Goal: Navigation & Orientation: Find specific page/section

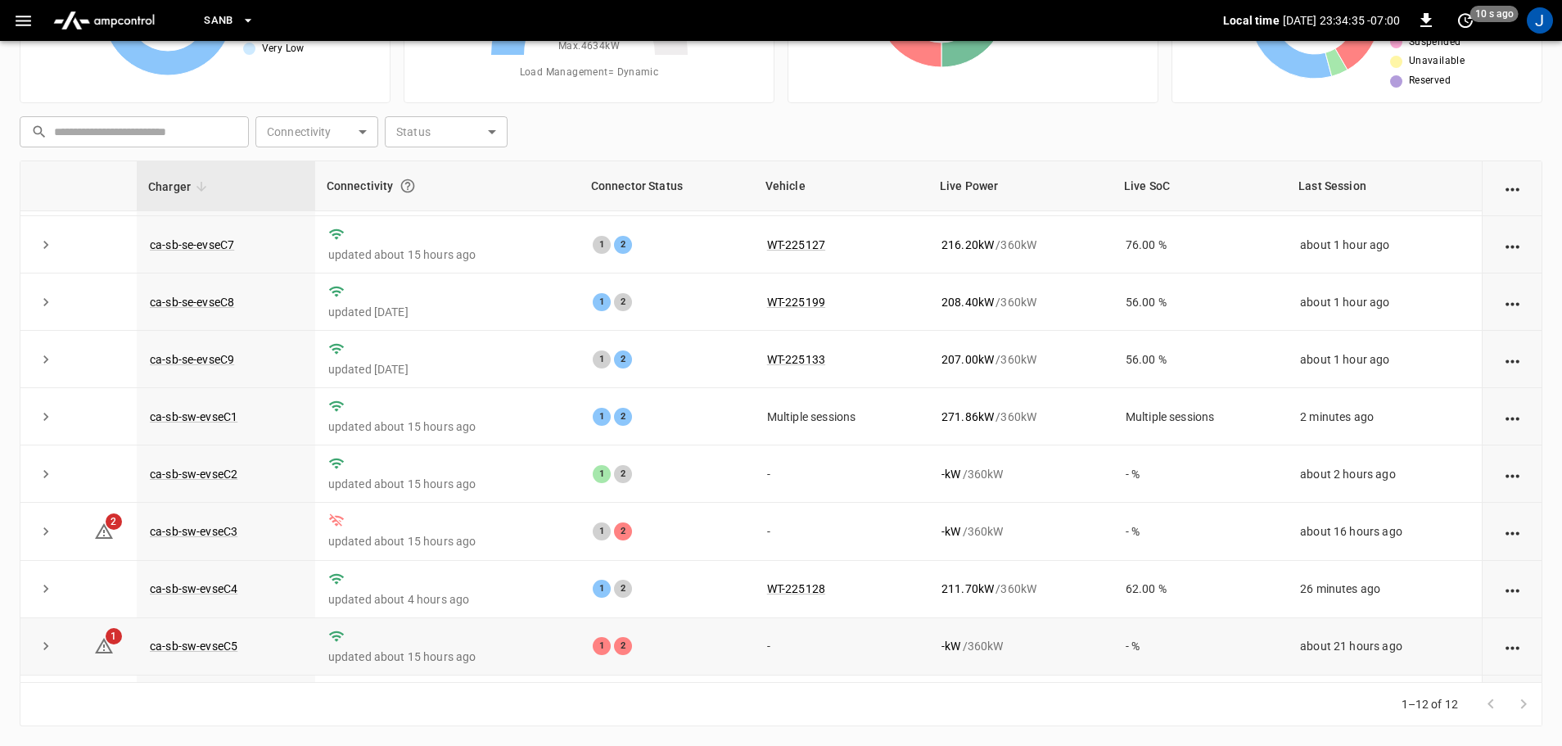
scroll to position [63, 0]
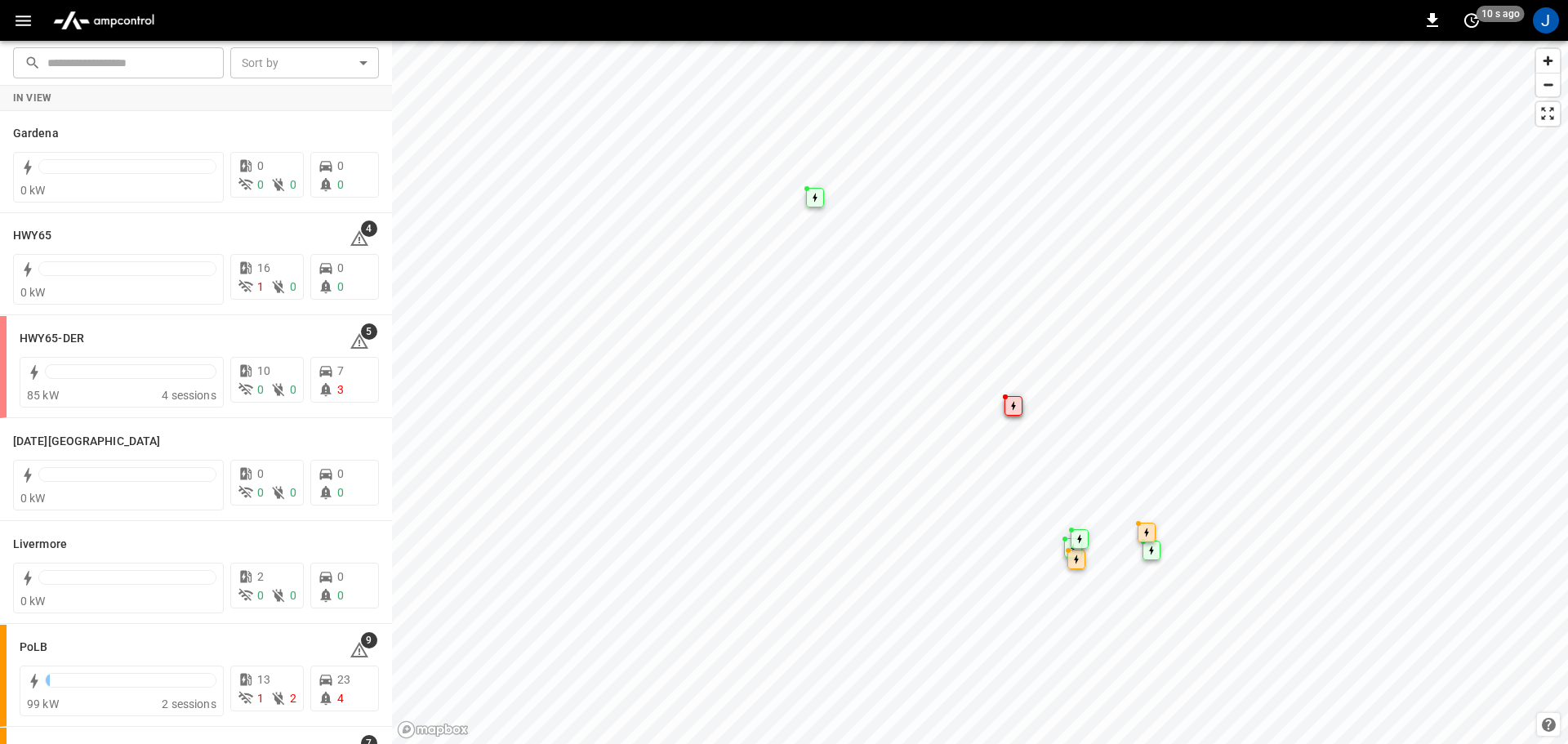
click at [20, 22] on icon "button" at bounding box center [23, 21] width 20 height 20
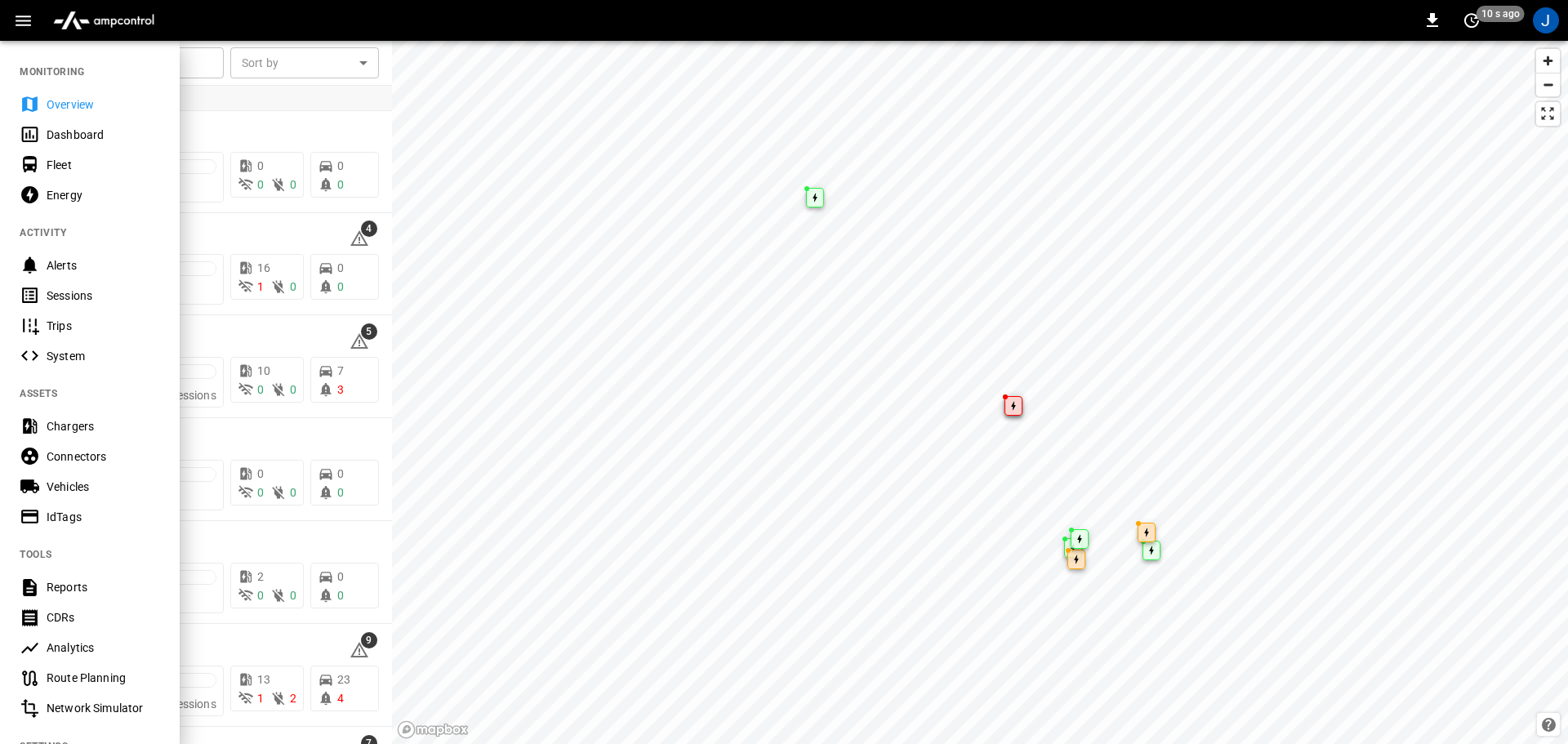
click at [69, 134] on div "Dashboard" at bounding box center [104, 135] width 114 height 16
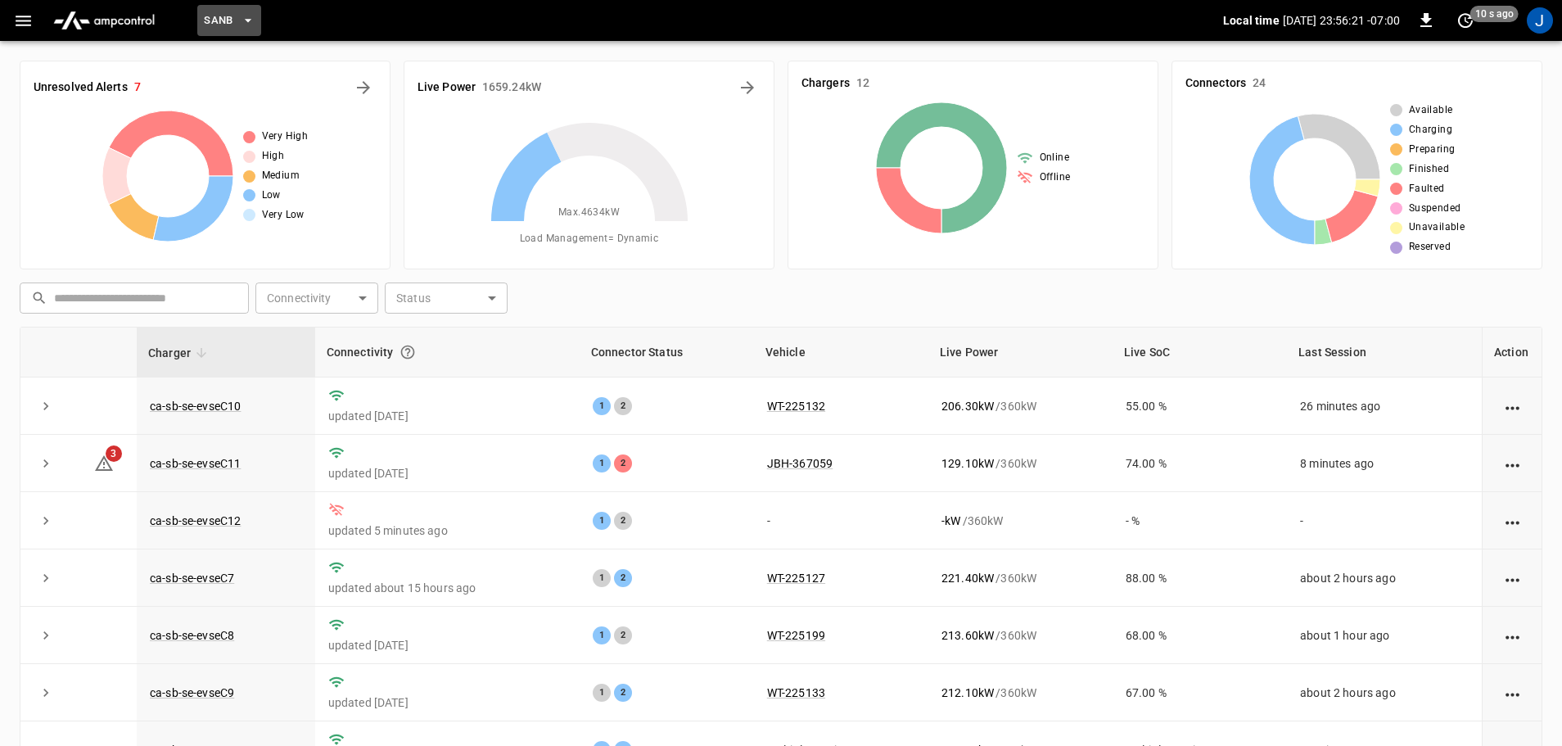
click at [248, 17] on icon "button" at bounding box center [248, 20] width 16 height 16
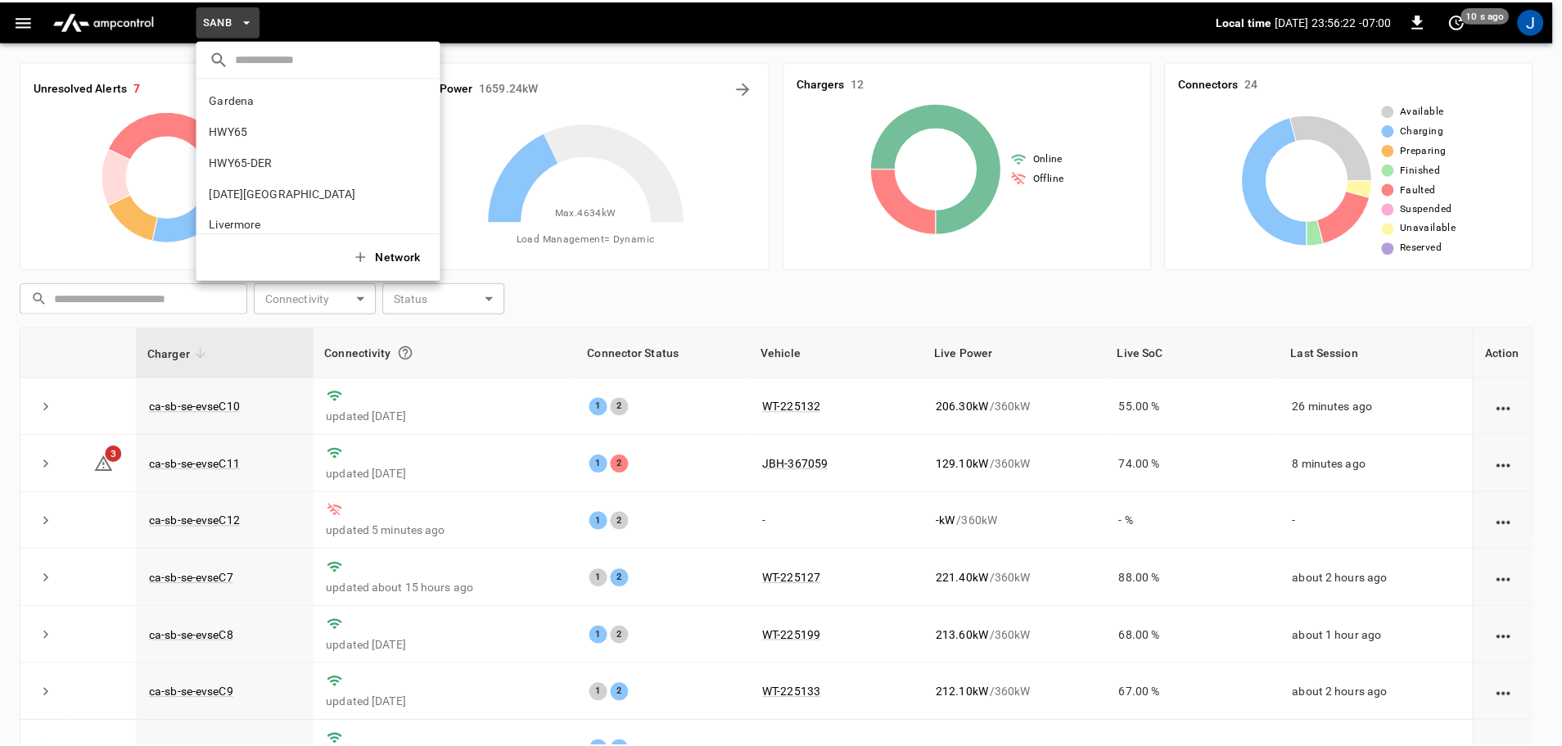
scroll to position [138, 0]
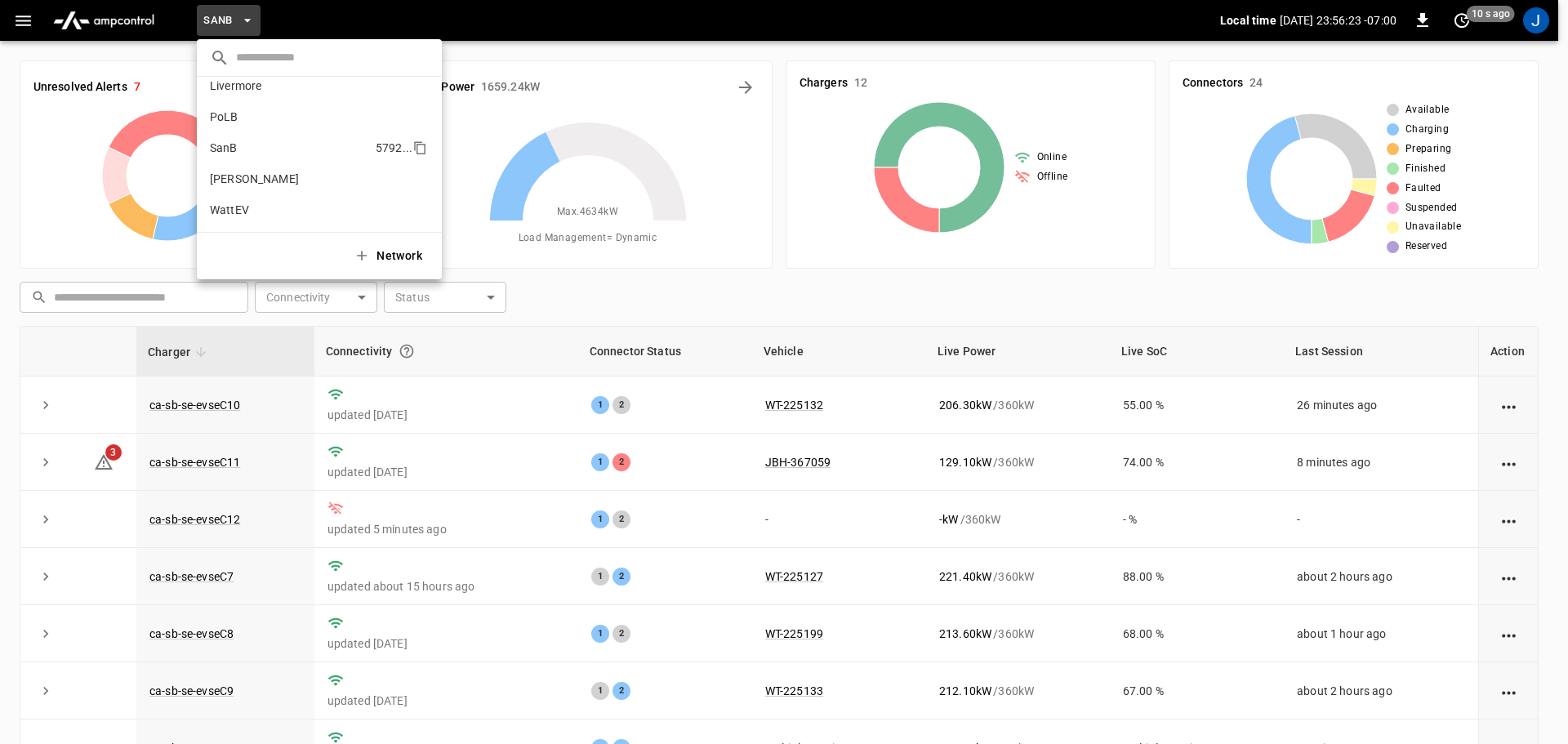
click at [229, 149] on p "SanB" at bounding box center [289, 148] width 160 height 16
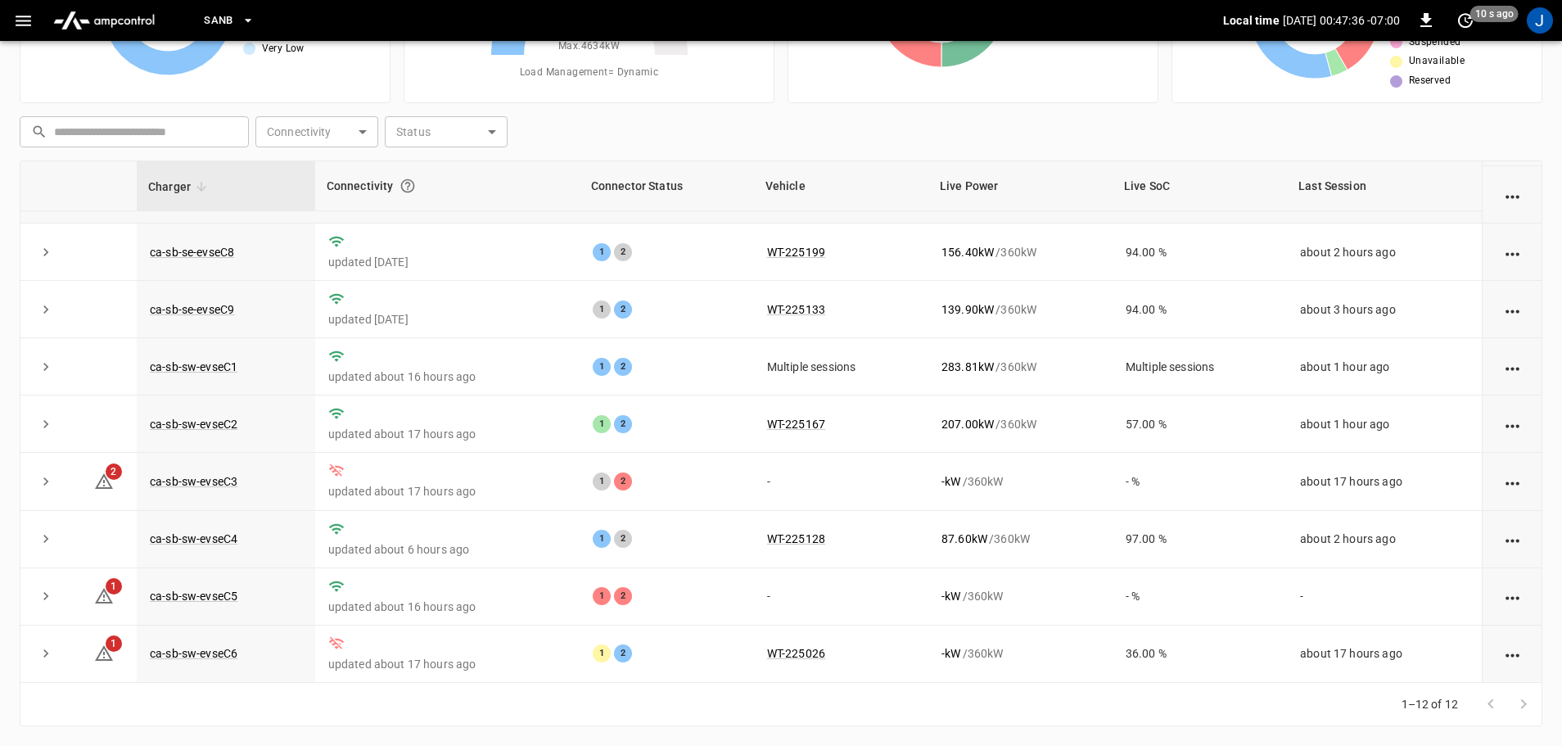
scroll to position [227, 0]
click at [187, 478] on link "ca-sb-sw-evseC3" at bounding box center [194, 482] width 94 height 20
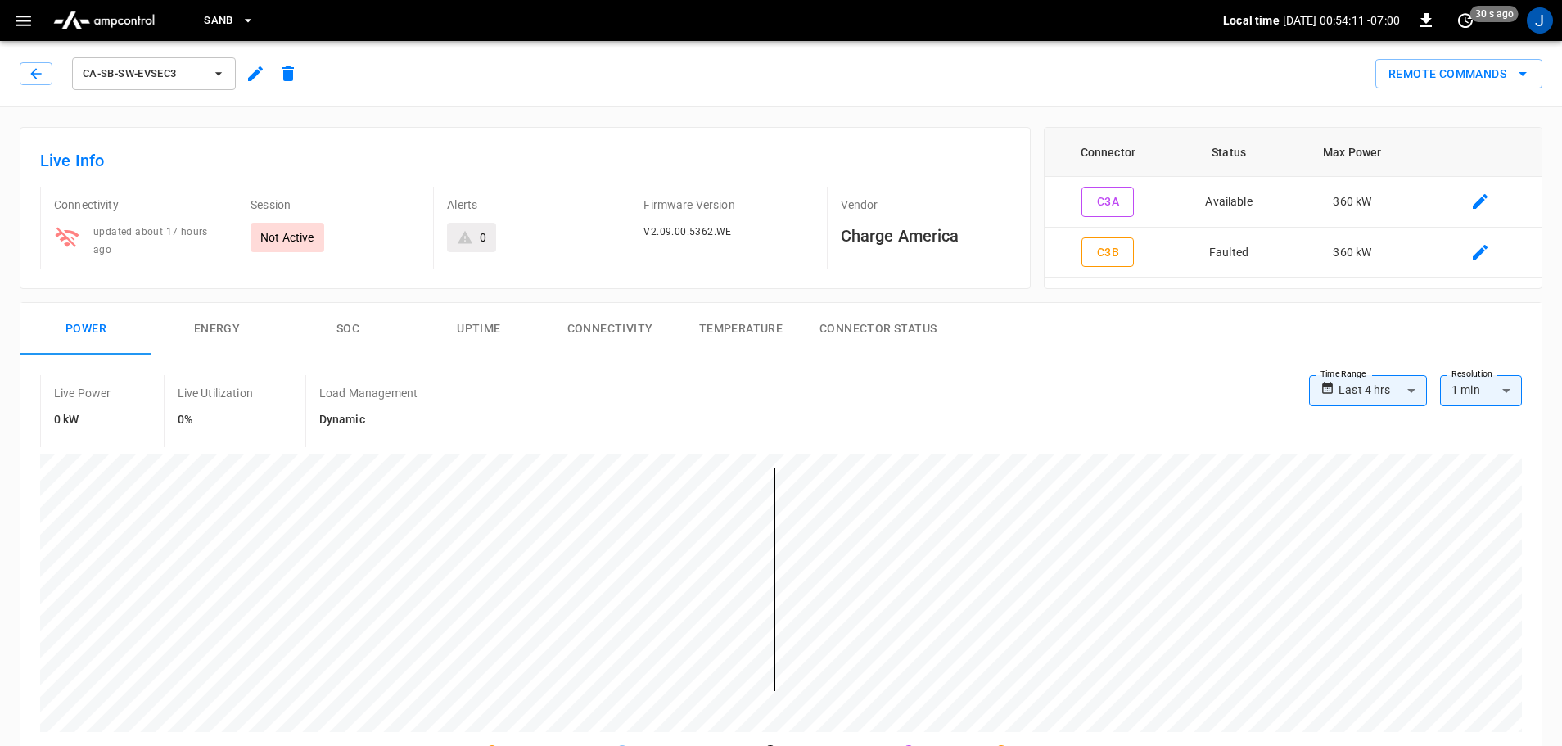
click at [39, 70] on icon "button" at bounding box center [36, 74] width 16 height 16
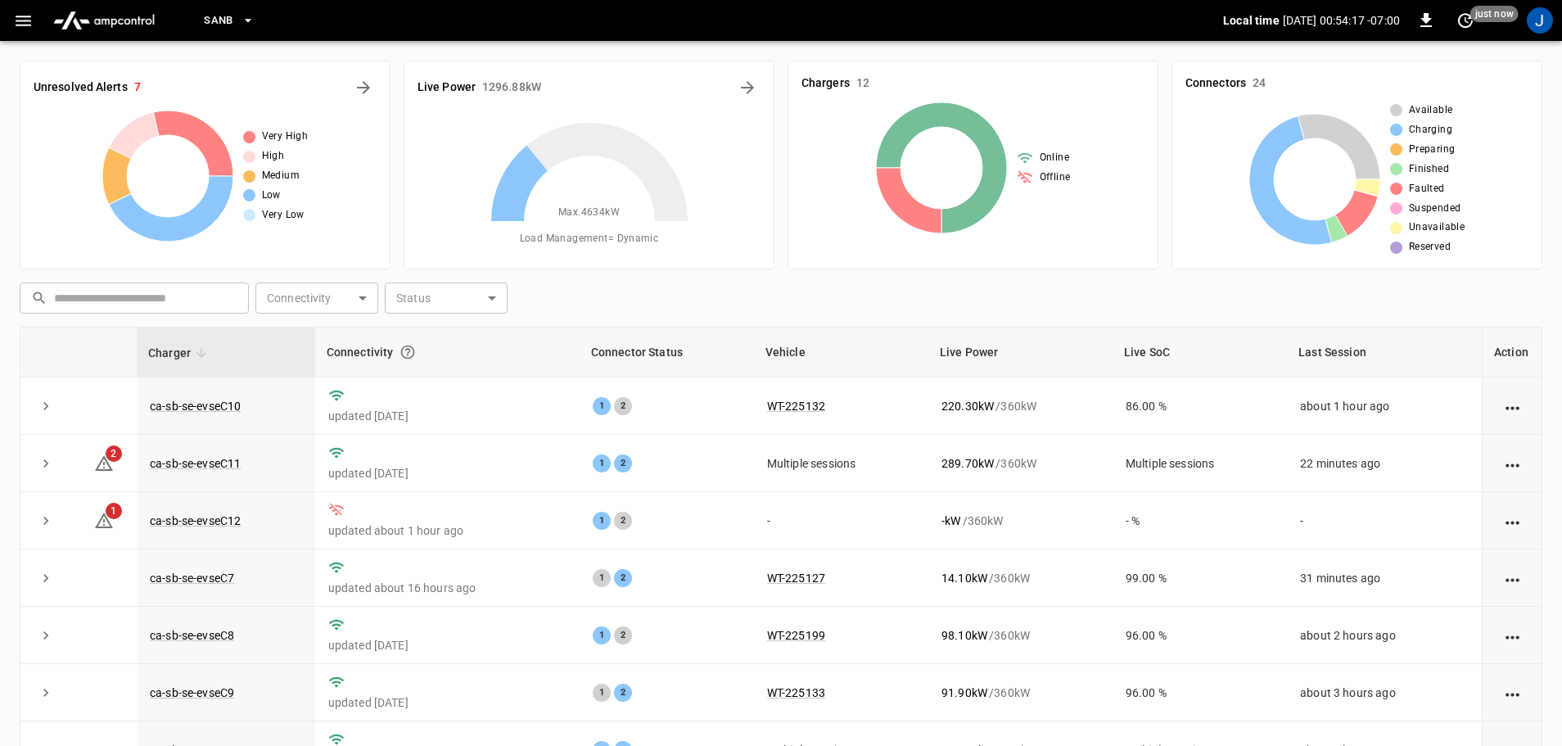
scroll to position [82, 0]
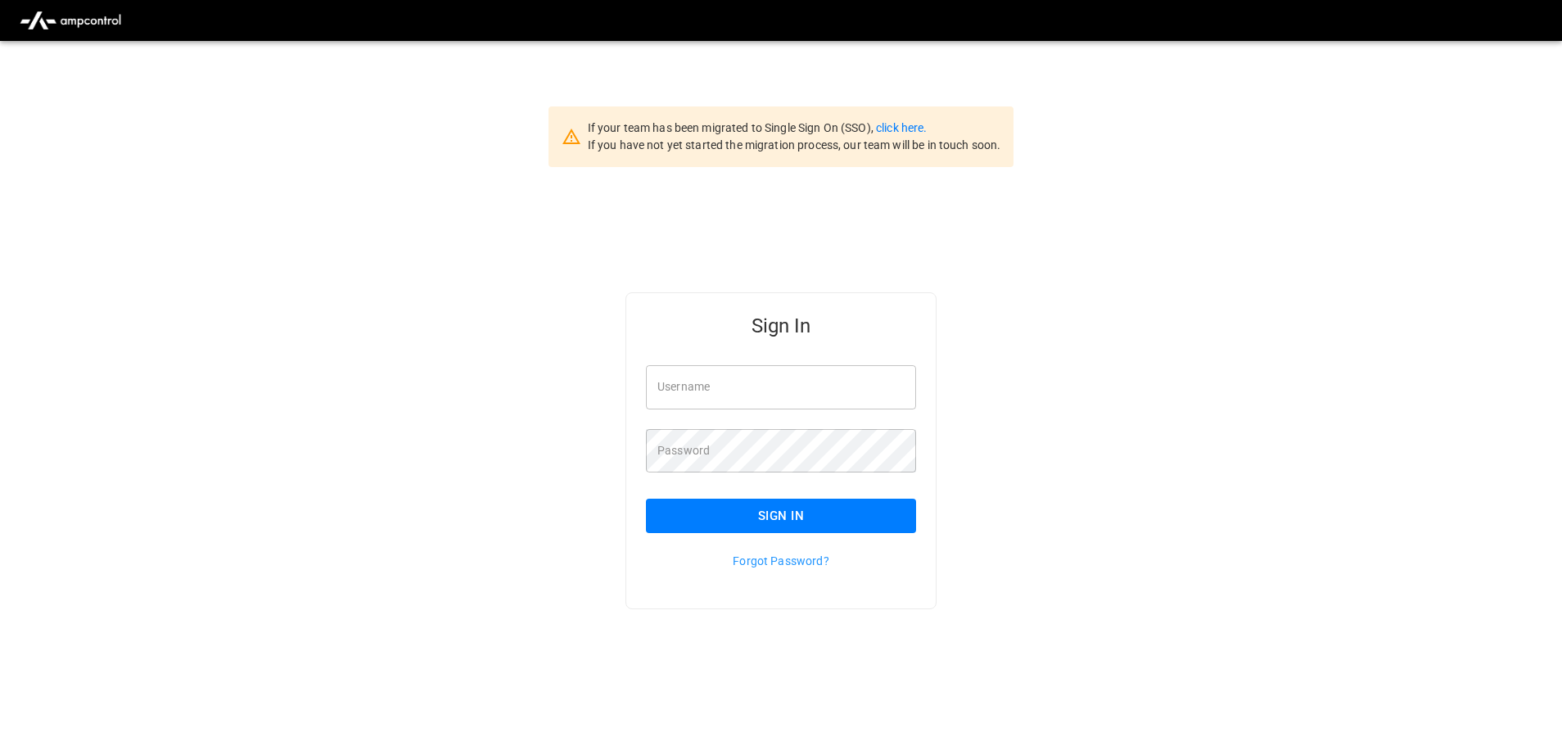
type input "**********"
click at [766, 393] on input "**********" at bounding box center [781, 386] width 270 height 43
click at [775, 518] on button "Sign In" at bounding box center [781, 516] width 270 height 34
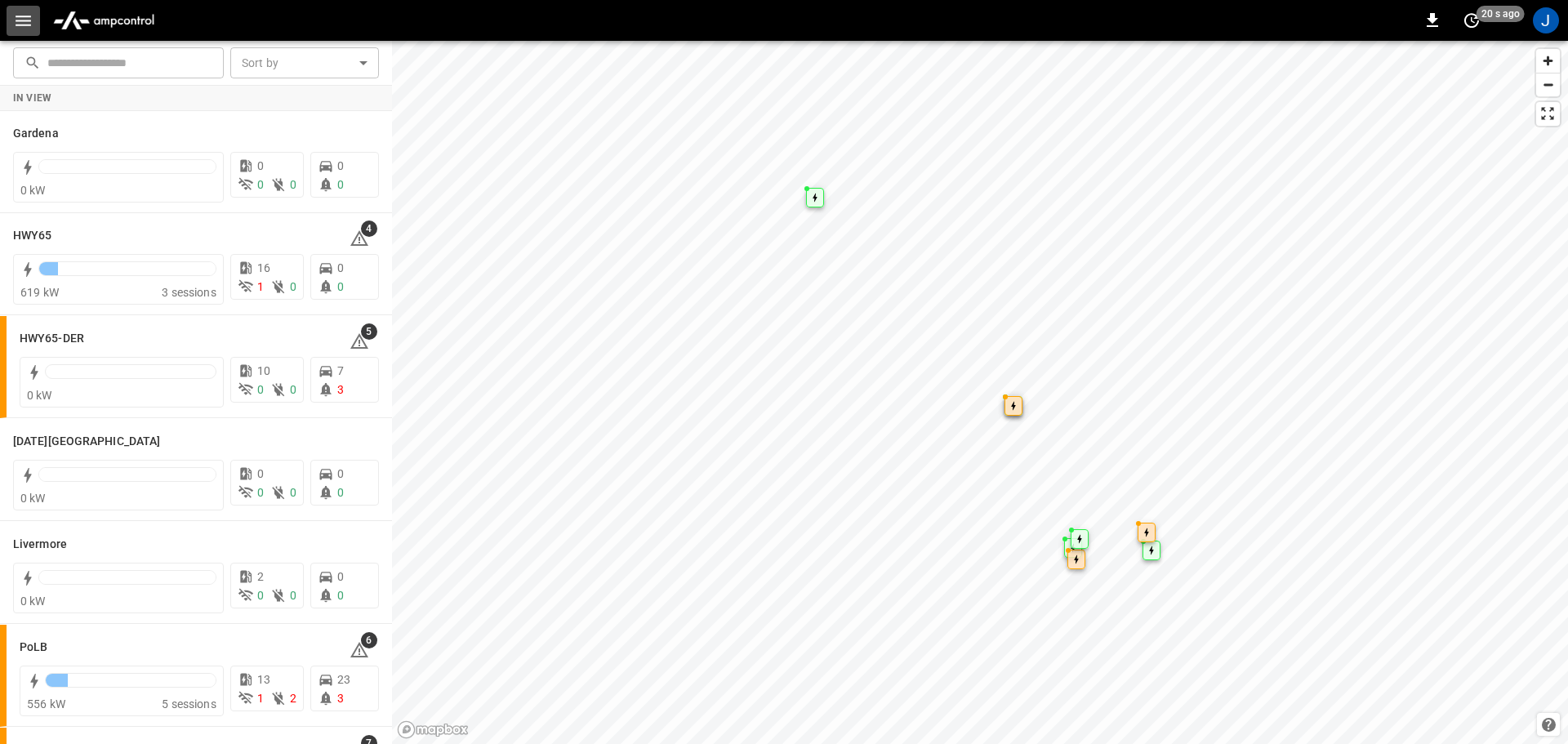
click at [25, 25] on icon "button" at bounding box center [24, 21] width 16 height 11
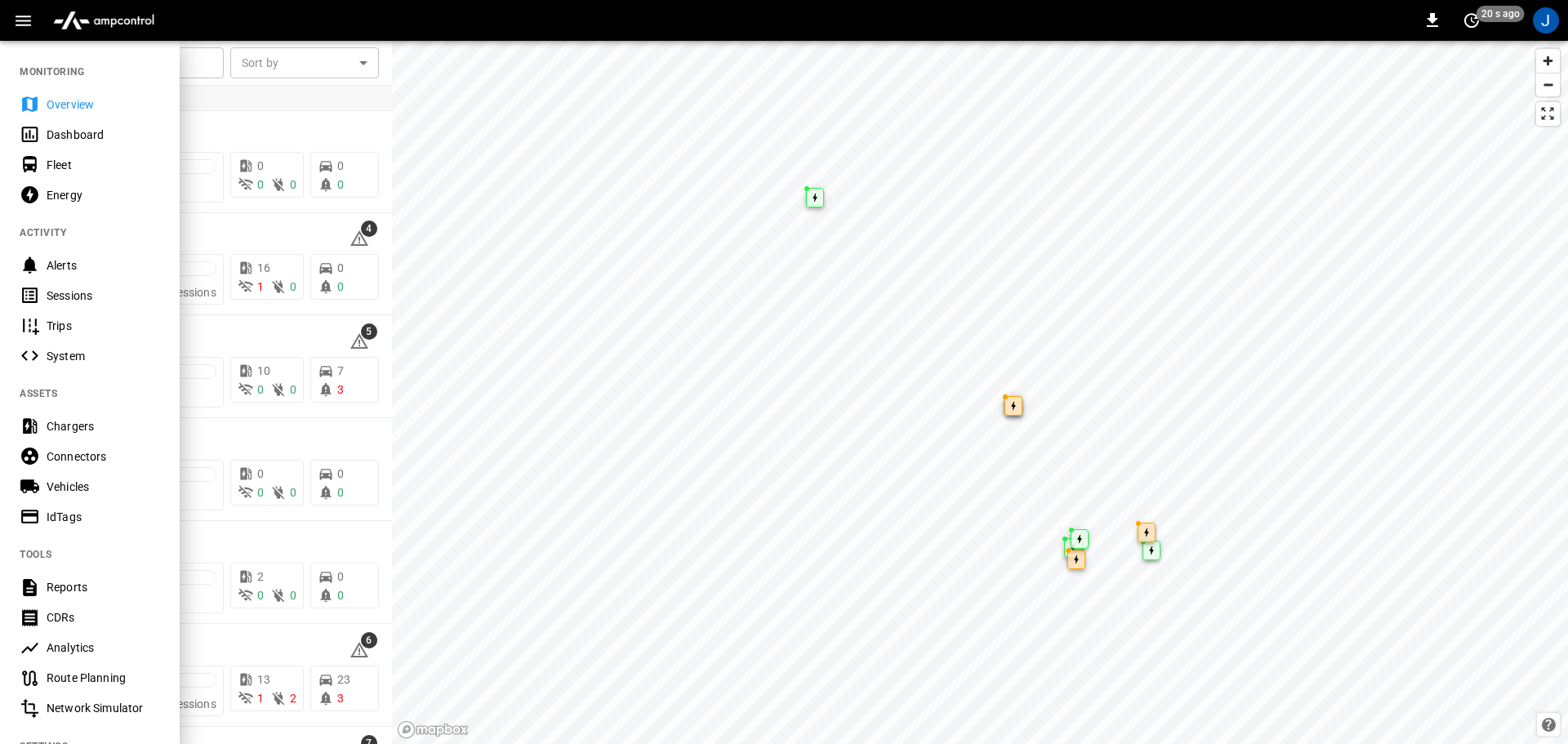
click at [79, 134] on div "Dashboard" at bounding box center [104, 135] width 114 height 16
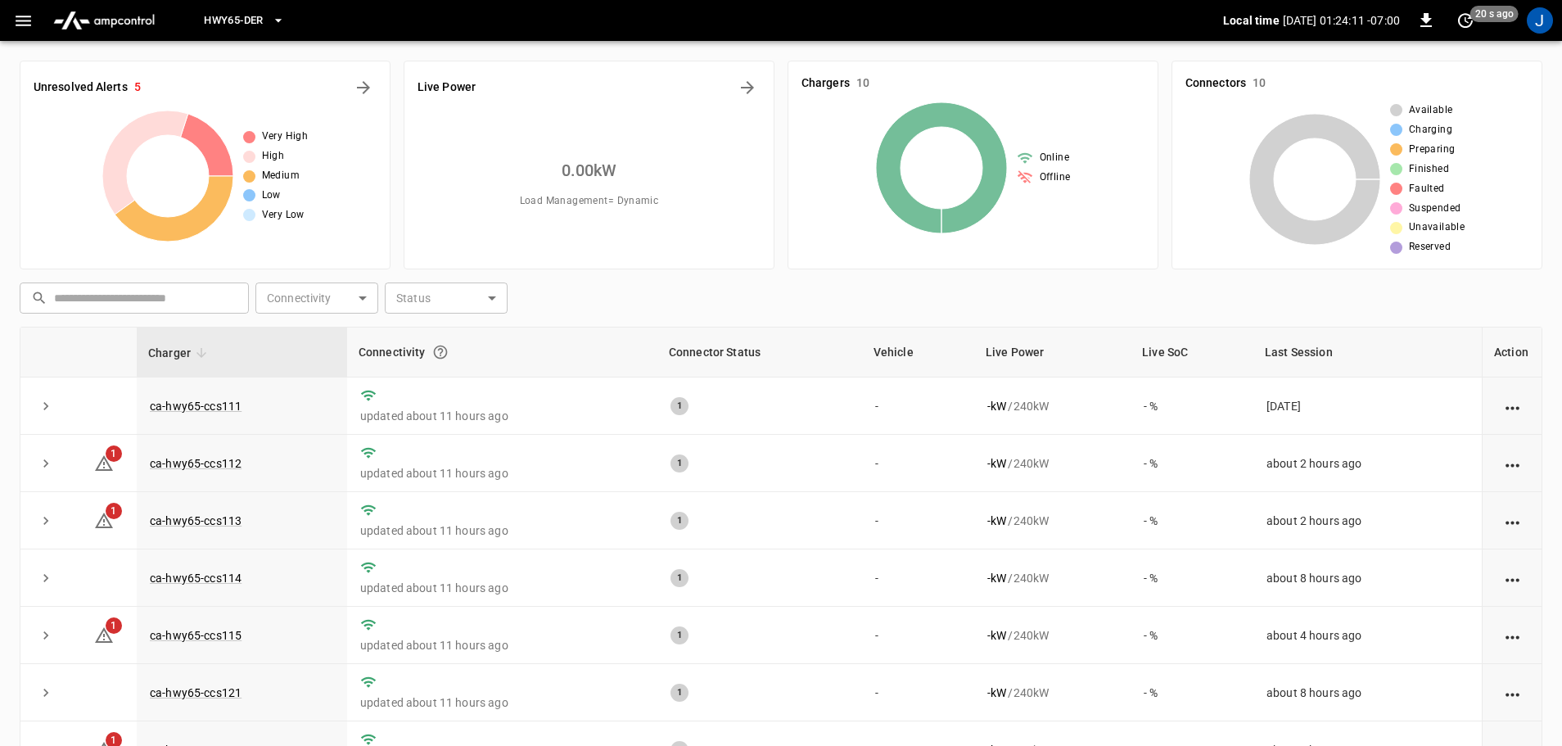
click at [278, 20] on icon "button" at bounding box center [277, 20] width 7 height 3
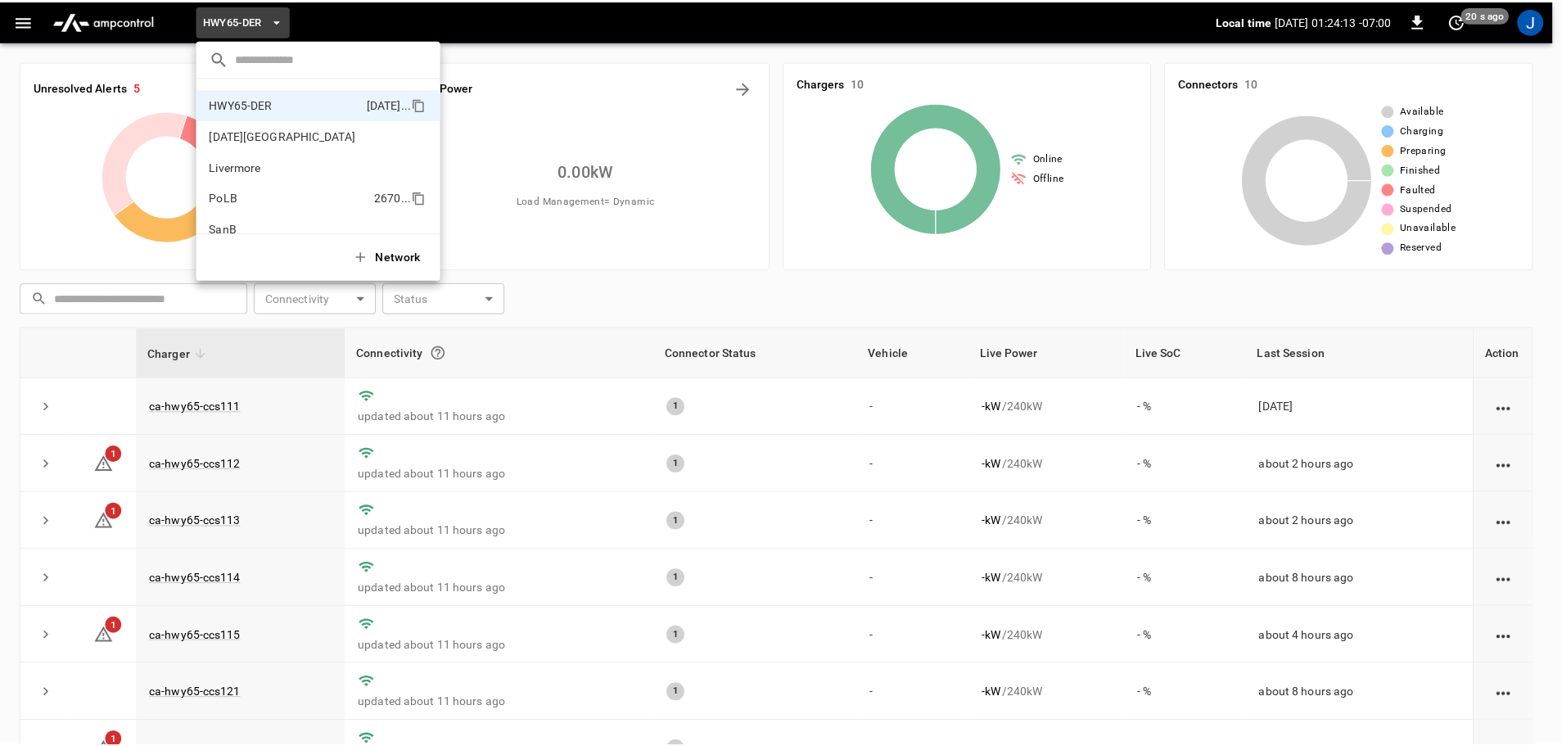
scroll to position [138, 0]
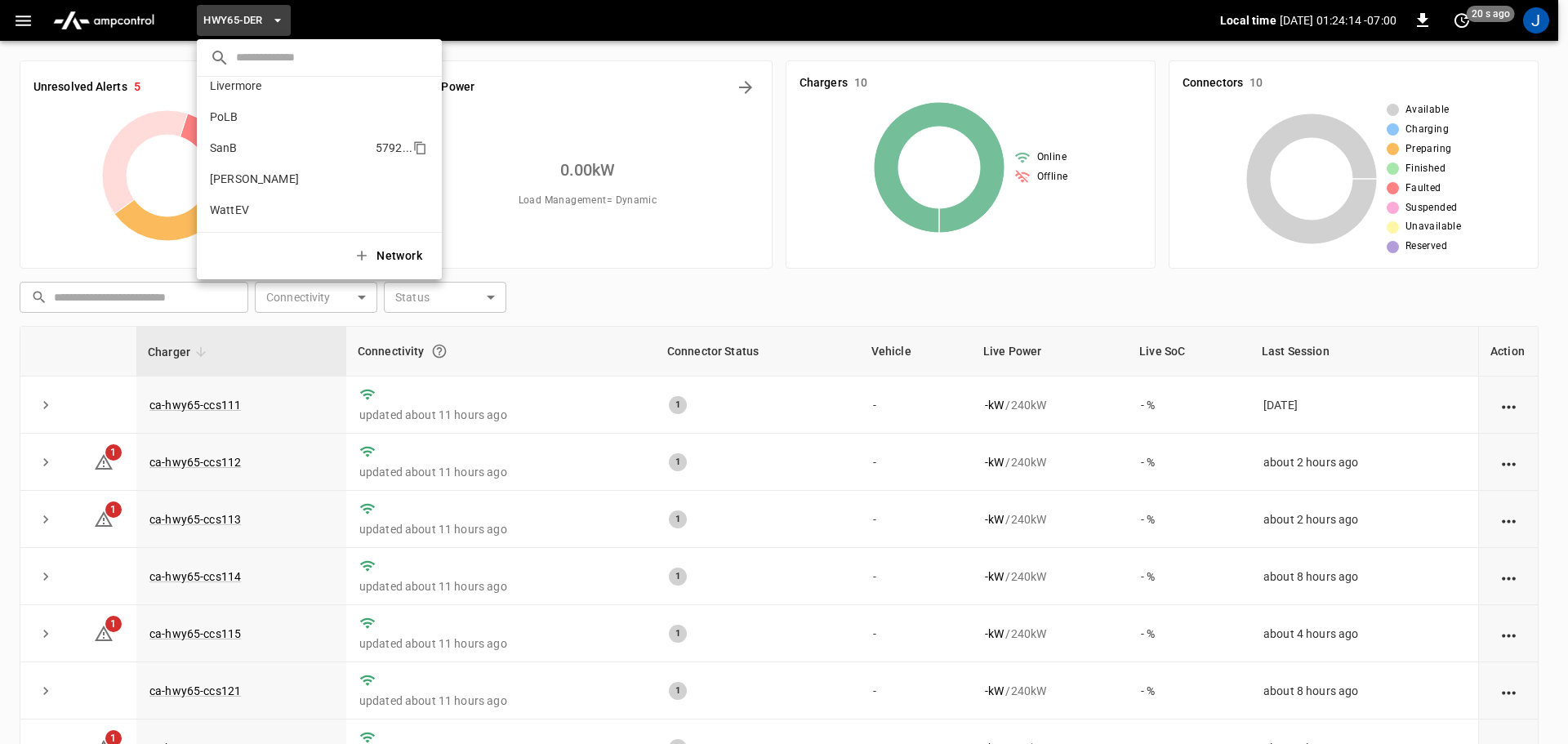
click at [223, 155] on p "SanB" at bounding box center [289, 148] width 160 height 16
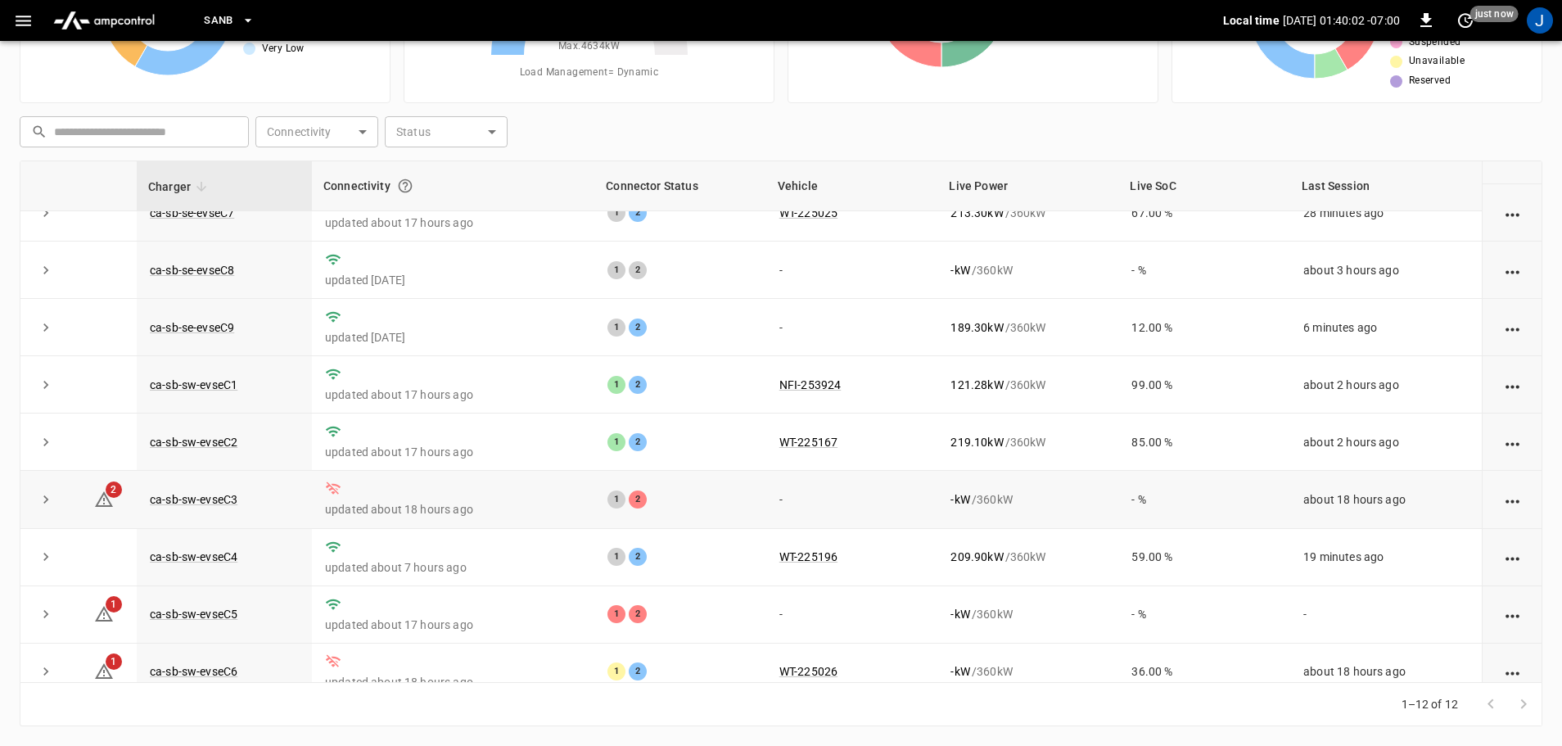
scroll to position [227, 0]
